Goal: Navigation & Orientation: Find specific page/section

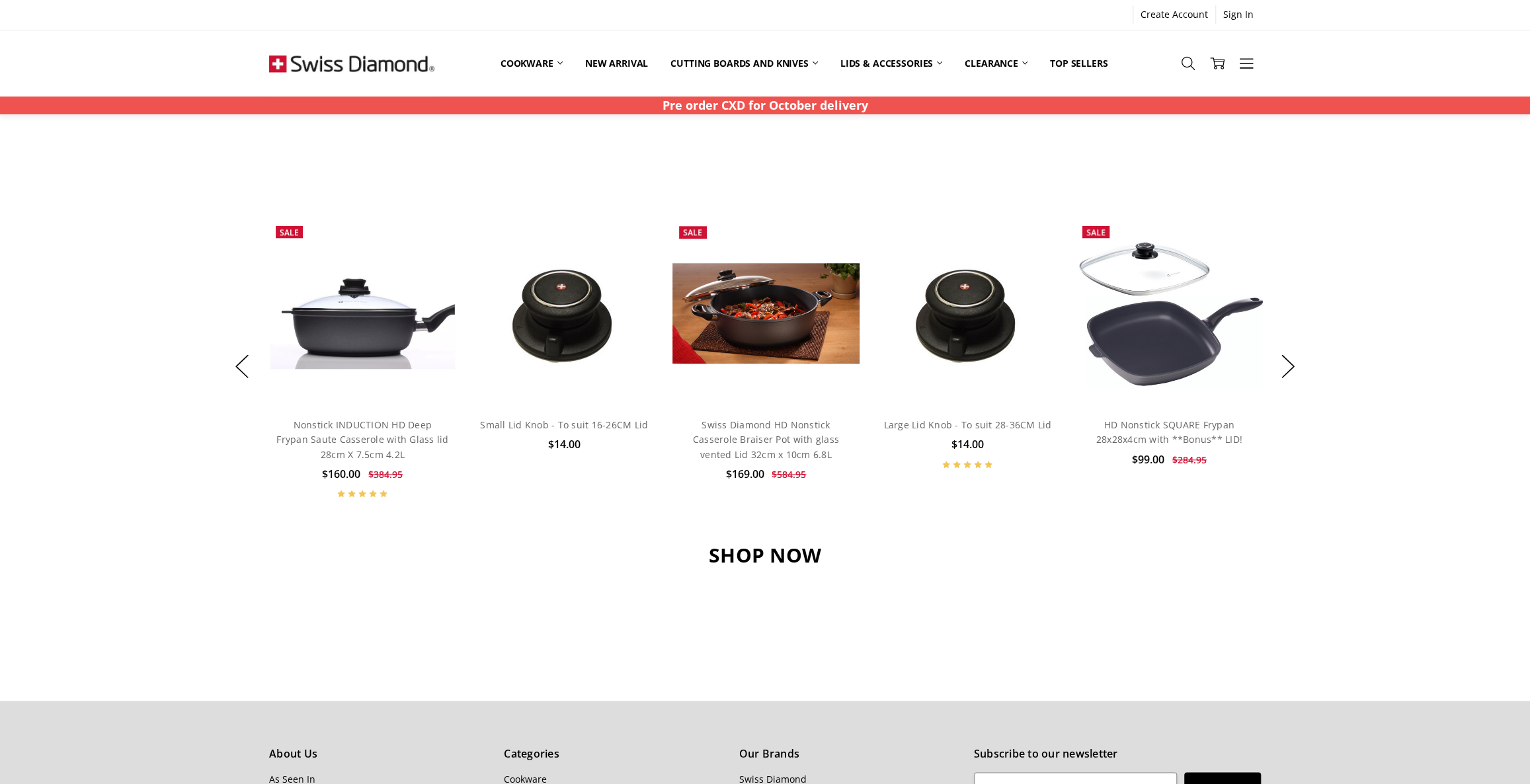
scroll to position [720, 0]
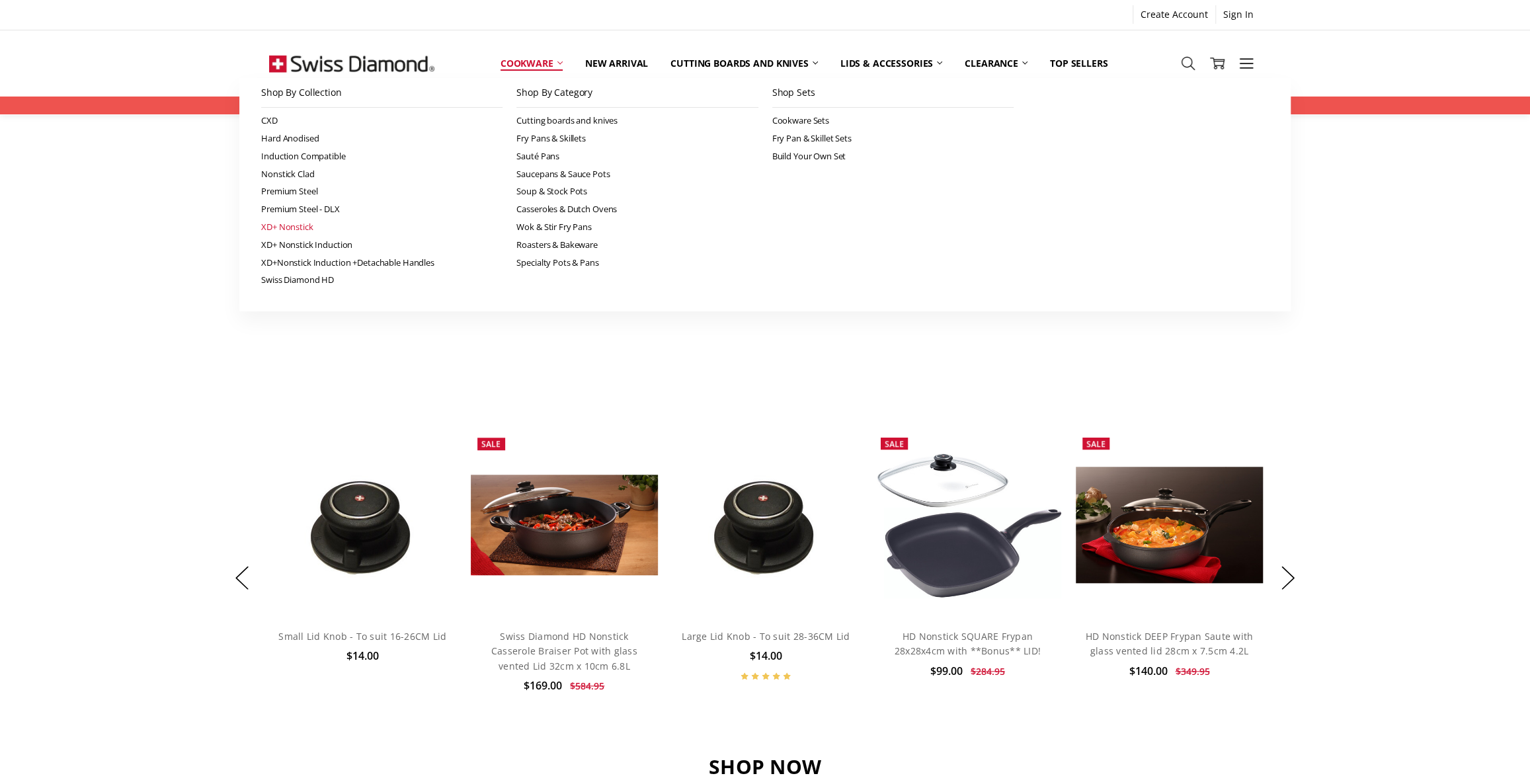
click at [306, 224] on link "XD+ Nonstick" at bounding box center [382, 227] width 242 height 18
